Goal: Find specific page/section: Find specific page/section

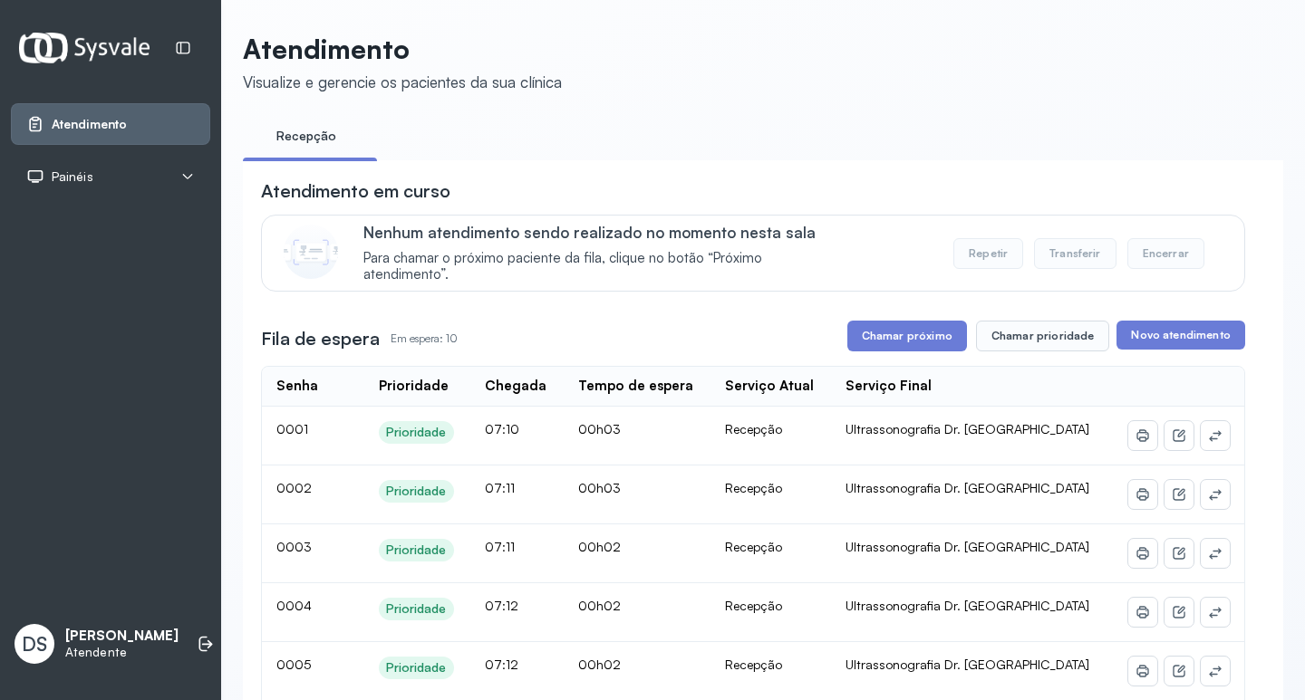
click at [183, 174] on icon at bounding box center [187, 176] width 14 height 14
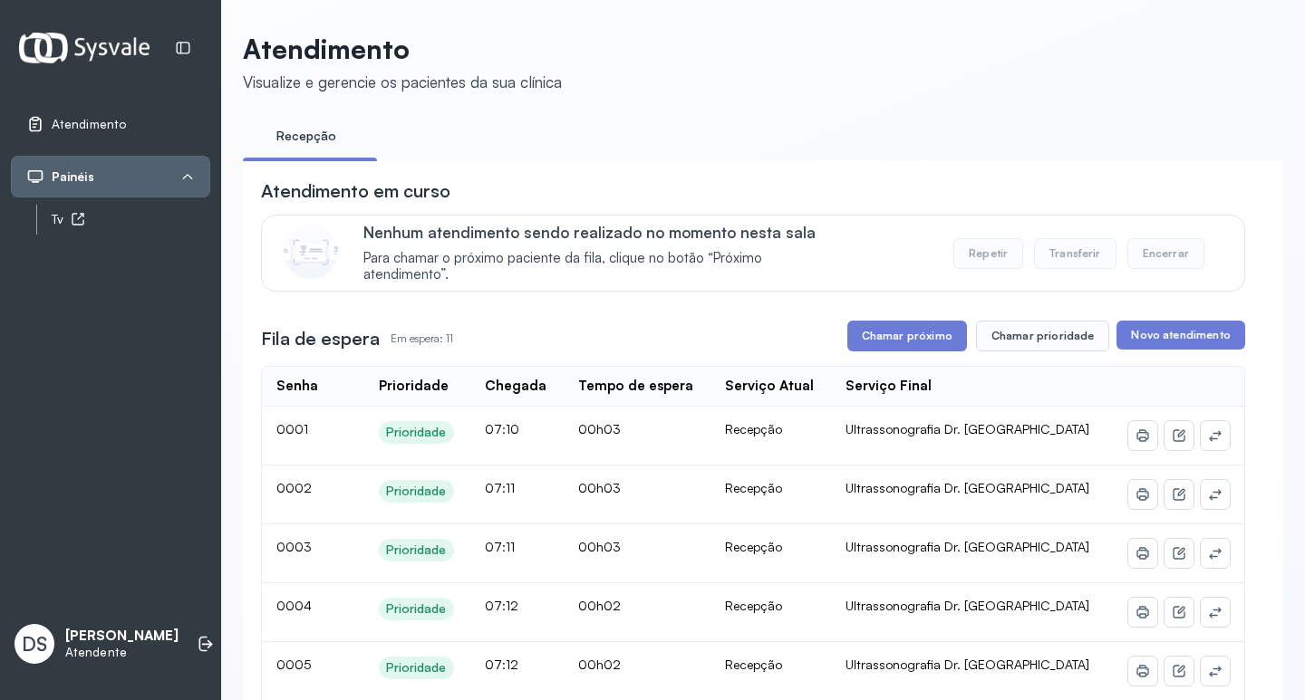
click at [108, 219] on div "Tv" at bounding box center [131, 219] width 159 height 15
